Goal: Task Accomplishment & Management: Manage account settings

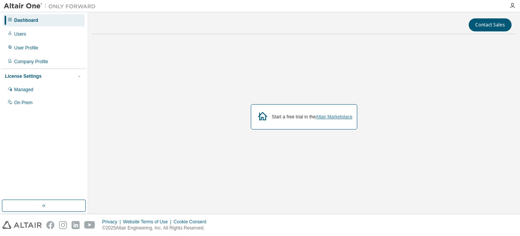
click at [341, 119] on link "Altair Marketplace" at bounding box center [334, 116] width 37 height 5
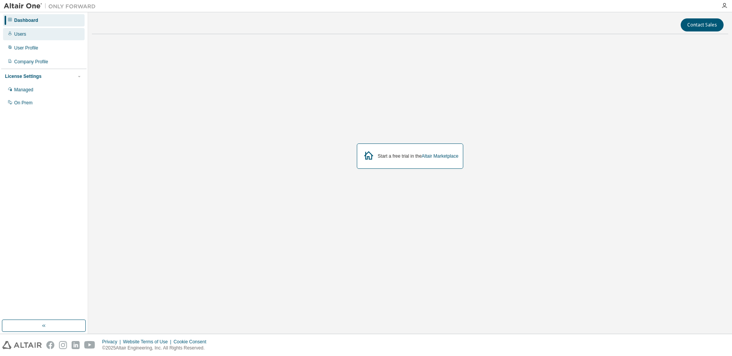
click at [14, 34] on div "Users" at bounding box center [44, 34] width 82 height 12
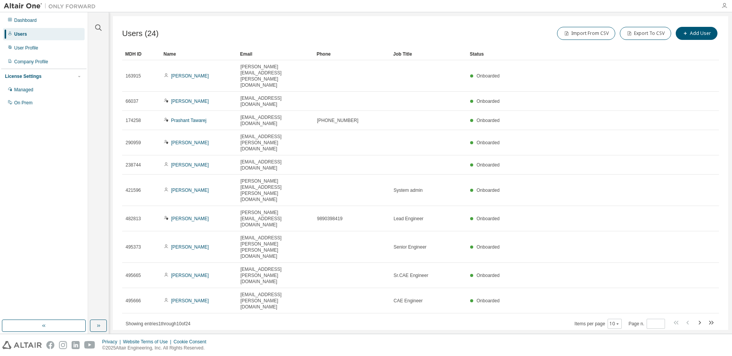
click at [724, 7] on icon "button" at bounding box center [725, 6] width 6 height 6
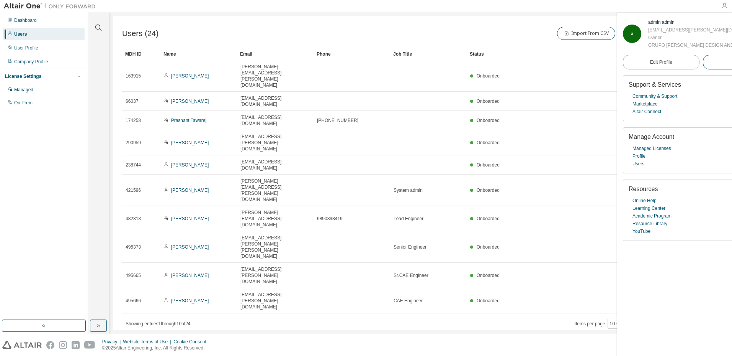
click at [710, 69] on button "Logout" at bounding box center [741, 62] width 77 height 15
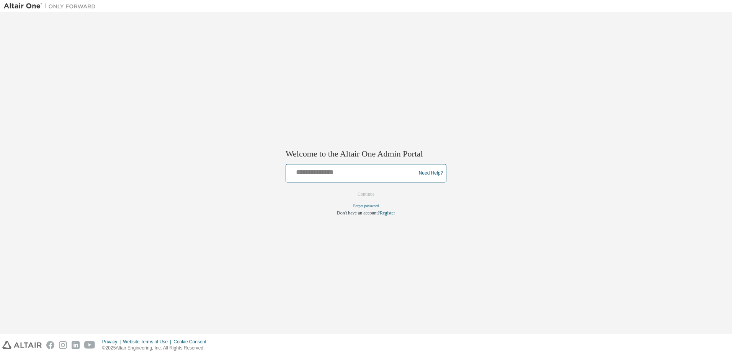
click at [367, 175] on input "text" at bounding box center [352, 171] width 126 height 11
type input "**********"
click at [376, 194] on button "Continue" at bounding box center [366, 193] width 33 height 11
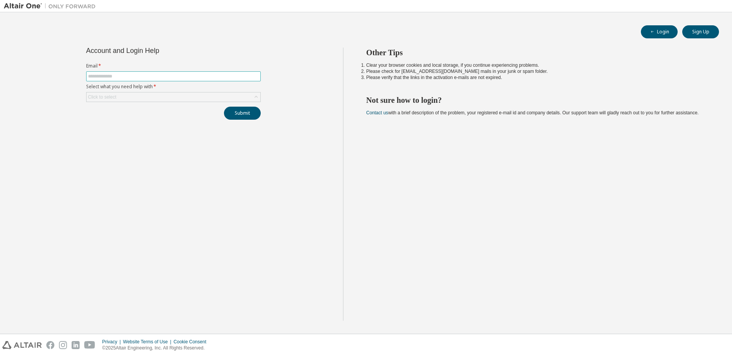
click at [150, 76] on input "text" at bounding box center [173, 76] width 171 height 6
type input "**********"
click at [130, 99] on div "Click to select" at bounding box center [174, 96] width 174 height 9
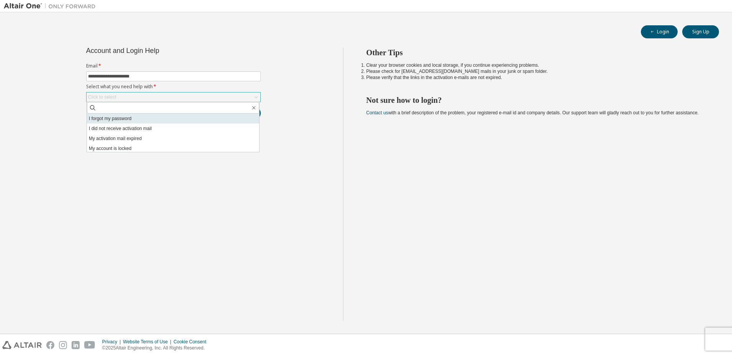
click at [131, 118] on li "I forgot my password" at bounding box center [173, 118] width 172 height 10
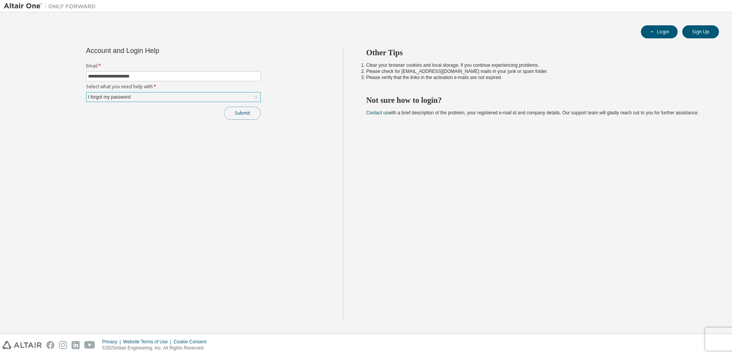
click at [248, 111] on button "Submit" at bounding box center [242, 113] width 37 height 13
